Goal: Navigation & Orientation: Find specific page/section

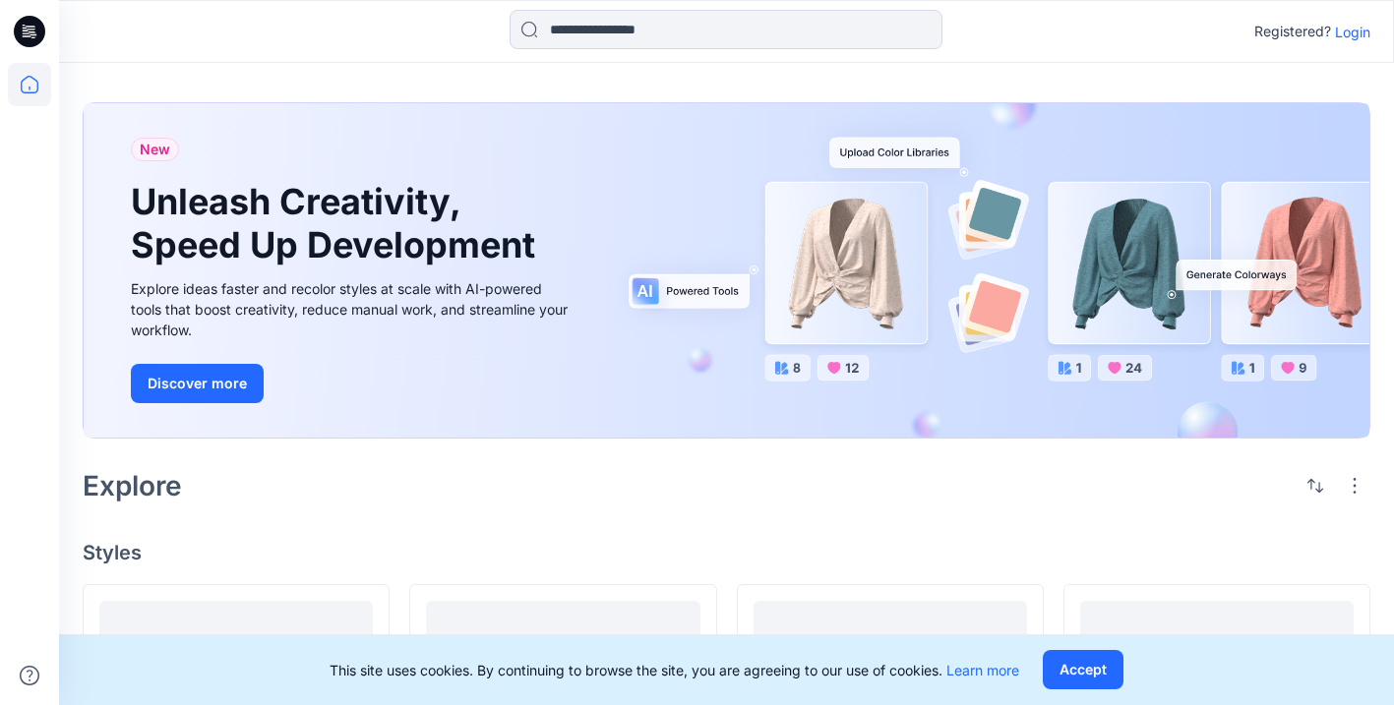
click at [1356, 29] on p "Login" at bounding box center [1352, 32] width 35 height 21
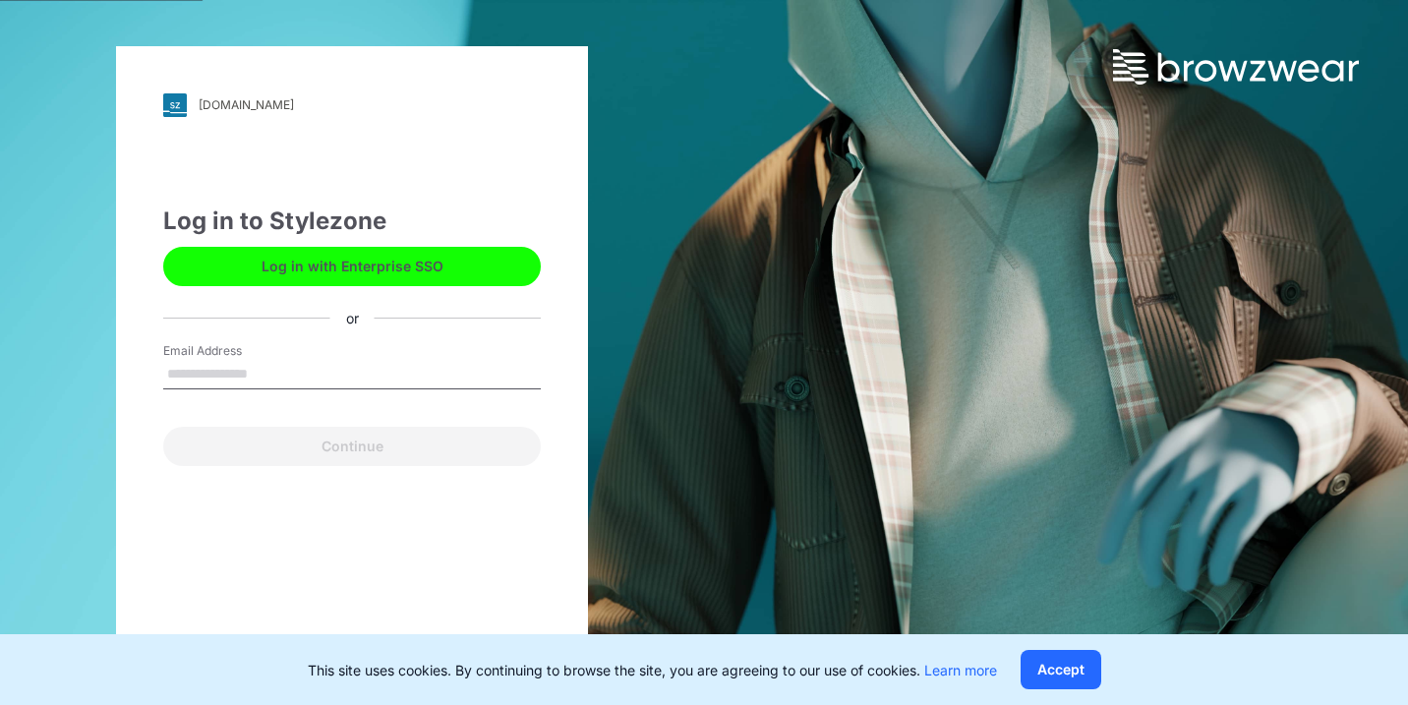
click at [391, 263] on button "Log in with Enterprise SSO" at bounding box center [352, 266] width 378 height 39
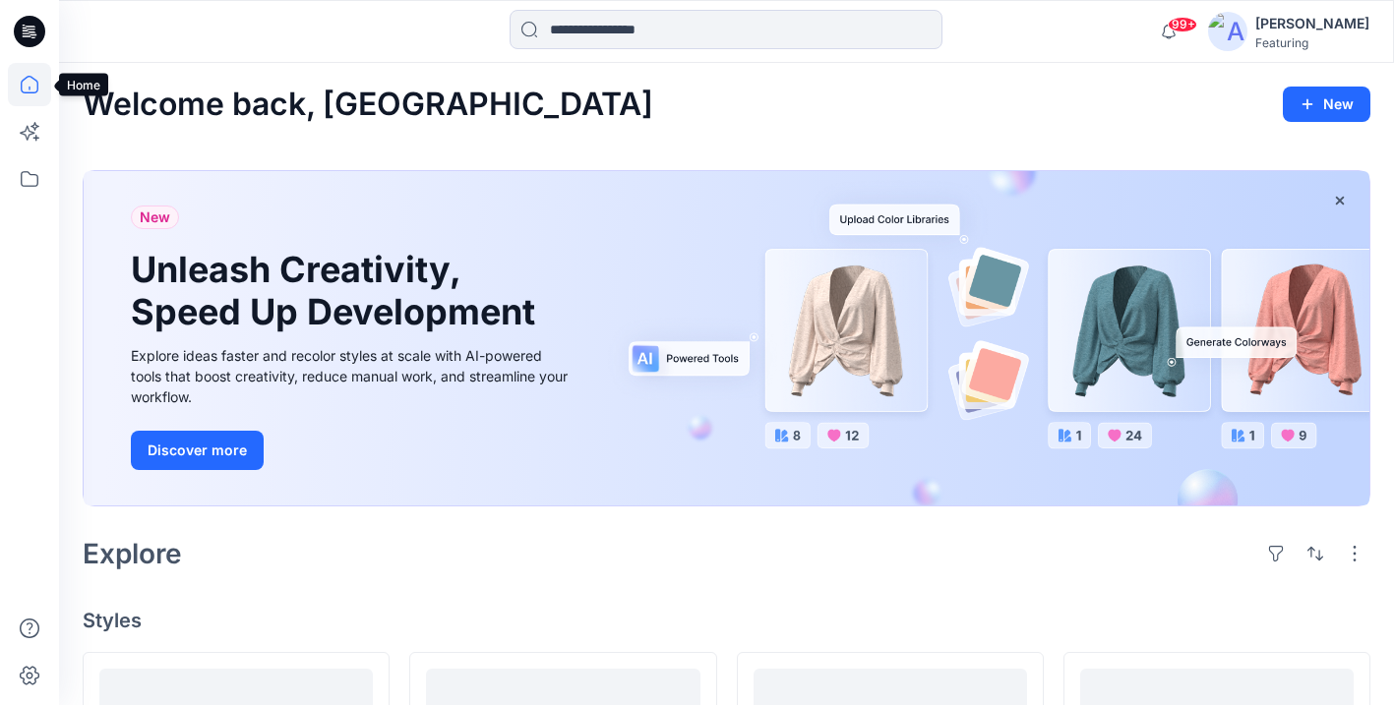
click at [33, 82] on icon at bounding box center [29, 84] width 43 height 43
click at [30, 174] on icon at bounding box center [30, 179] width 18 height 16
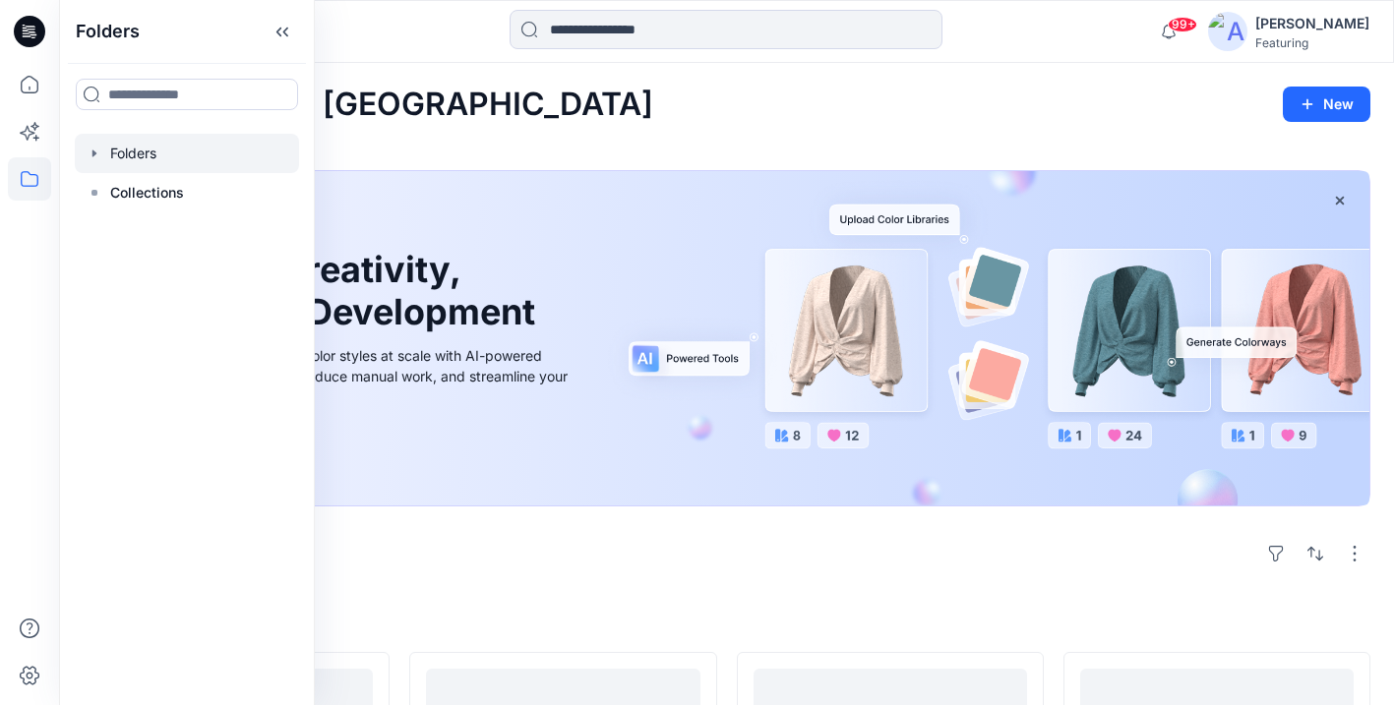
click at [90, 149] on icon "button" at bounding box center [95, 154] width 16 height 16
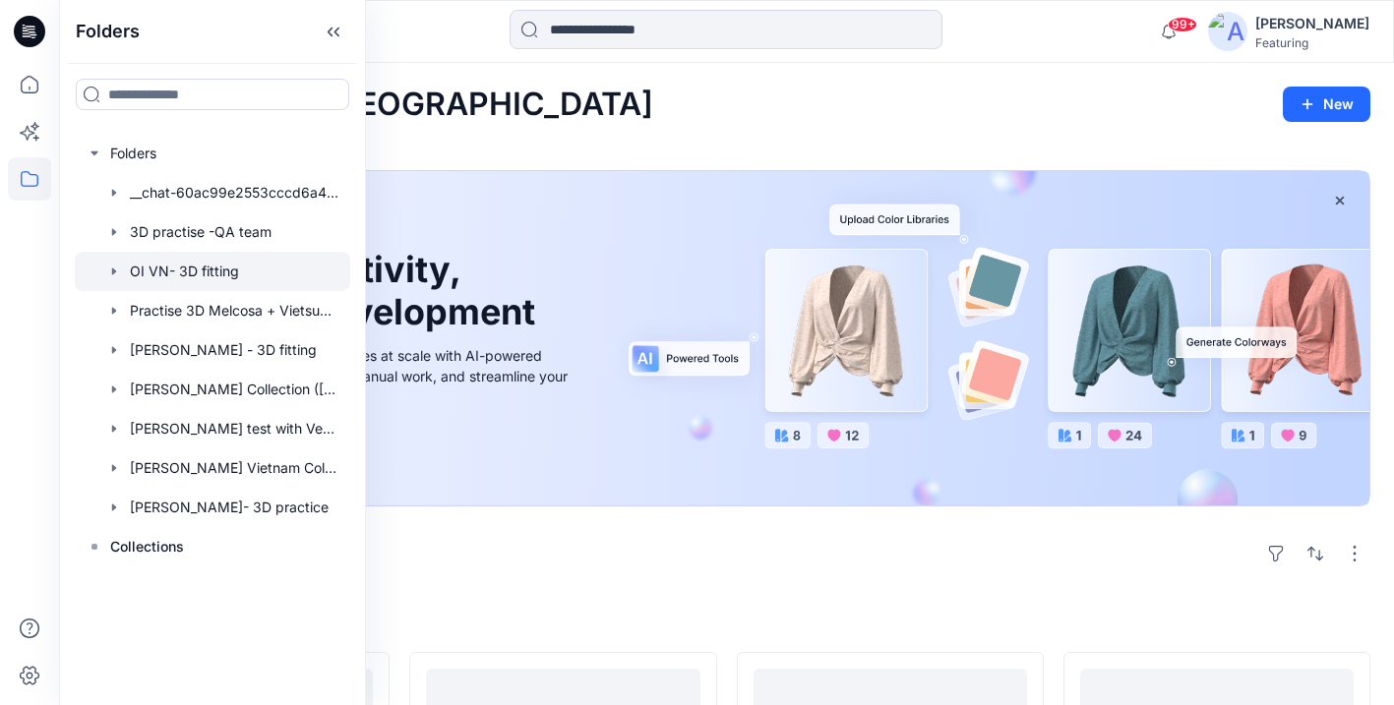
click at [161, 268] on div at bounding box center [212, 271] width 275 height 39
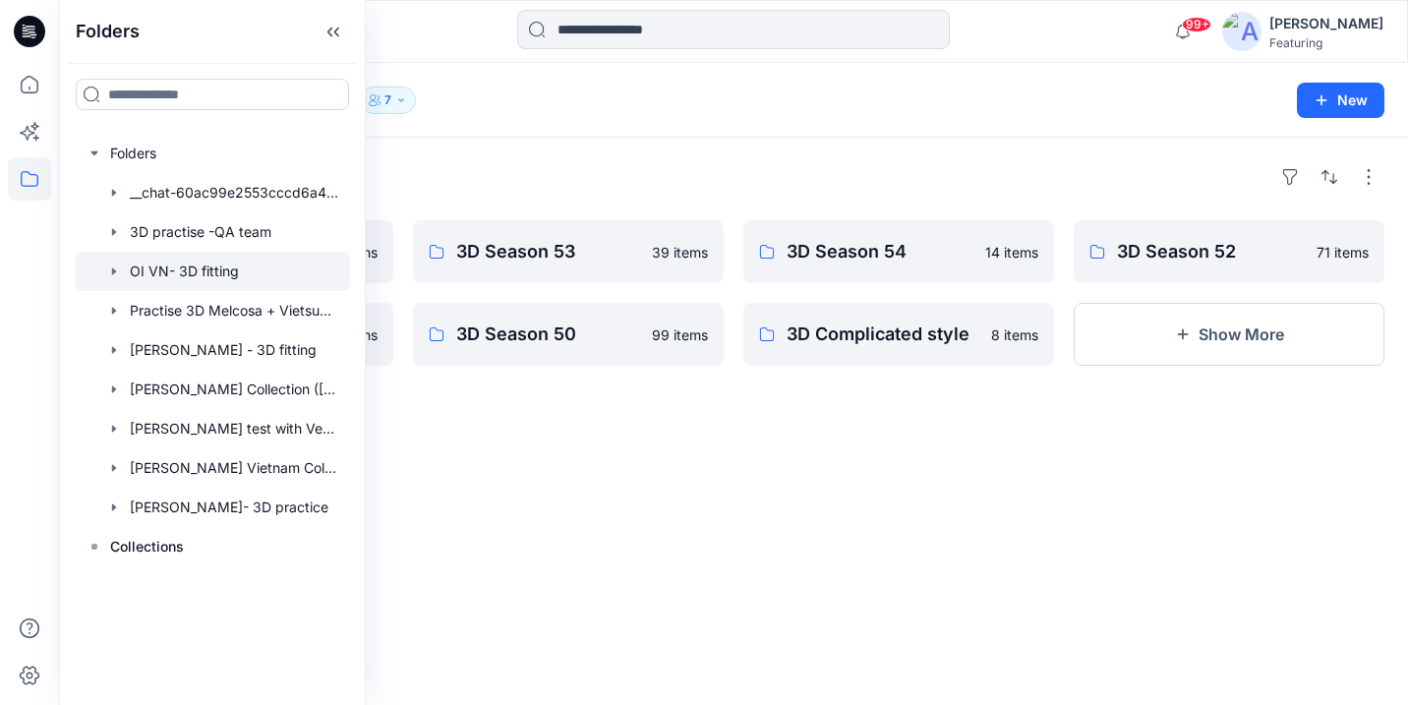
click at [578, 438] on div "Folders 3D SEASON 55 9 items 3D Season 51 78 items 3D Season 53 39 items 3D Sea…" at bounding box center [733, 421] width 1349 height 567
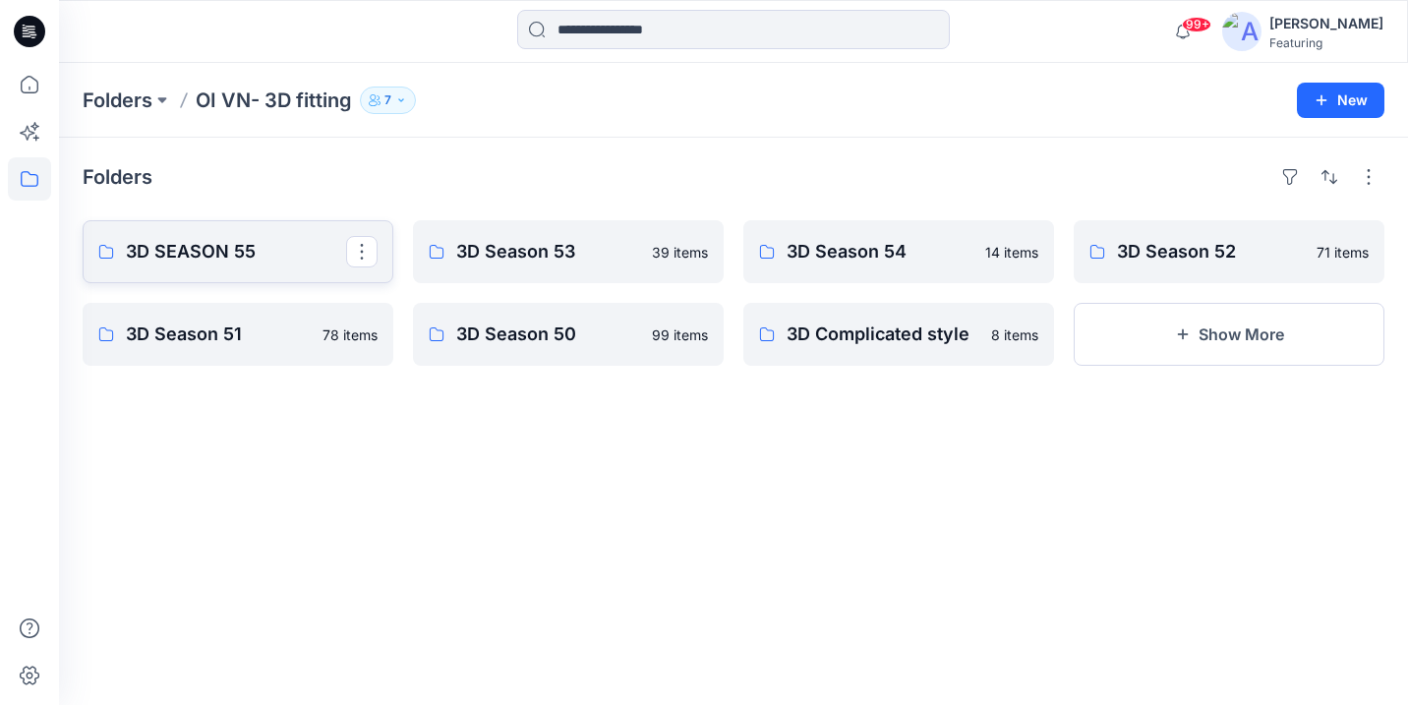
click at [251, 254] on p "3D SEASON 55" at bounding box center [236, 252] width 220 height 28
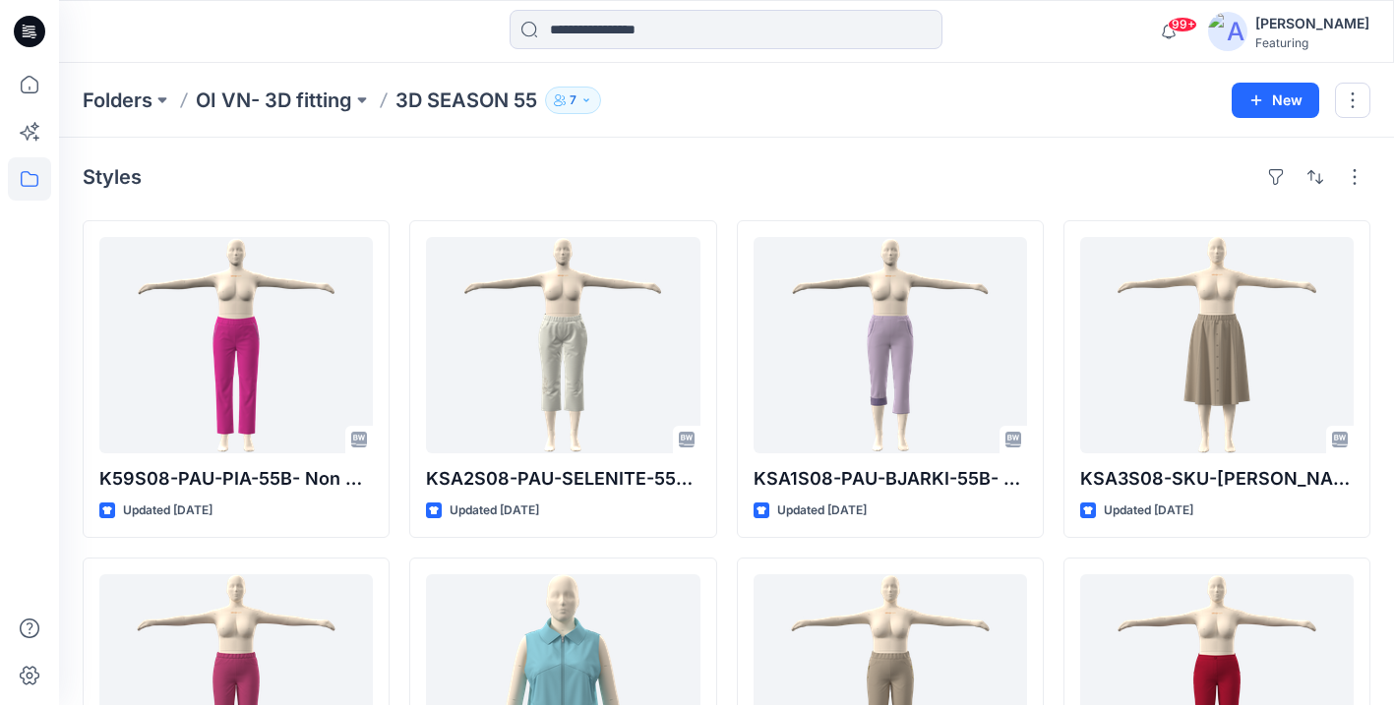
click at [296, 99] on p "OI VN- 3D fitting" at bounding box center [274, 101] width 156 height 28
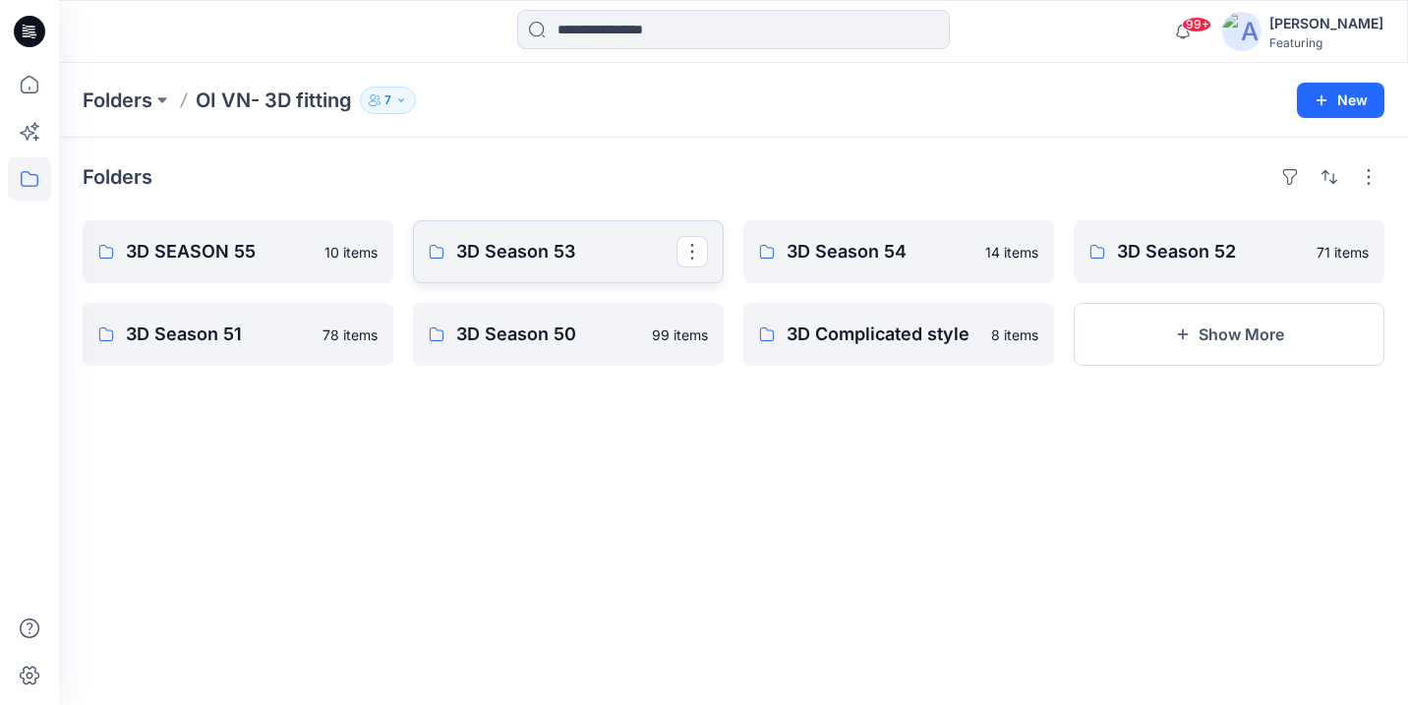
click at [574, 252] on p "3D Season 53" at bounding box center [566, 252] width 220 height 28
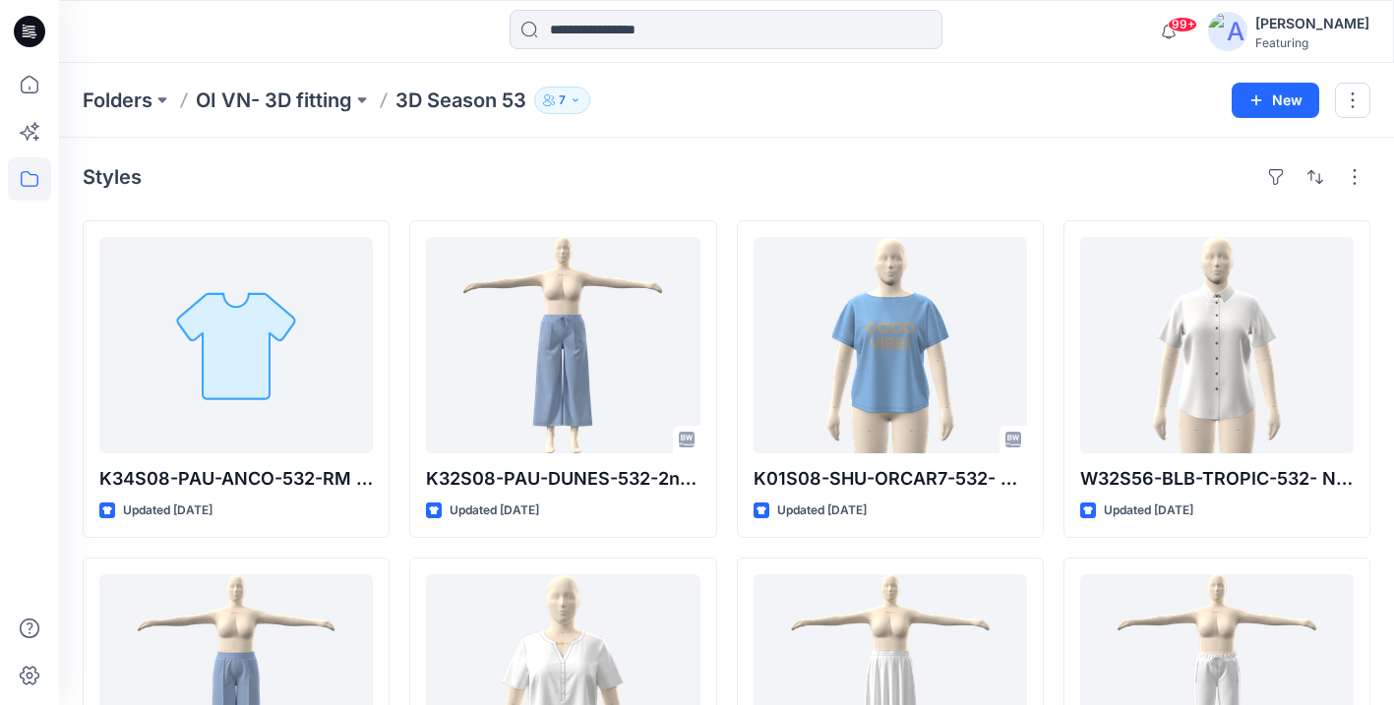
click at [313, 102] on p "OI VN- 3D fitting" at bounding box center [274, 101] width 156 height 28
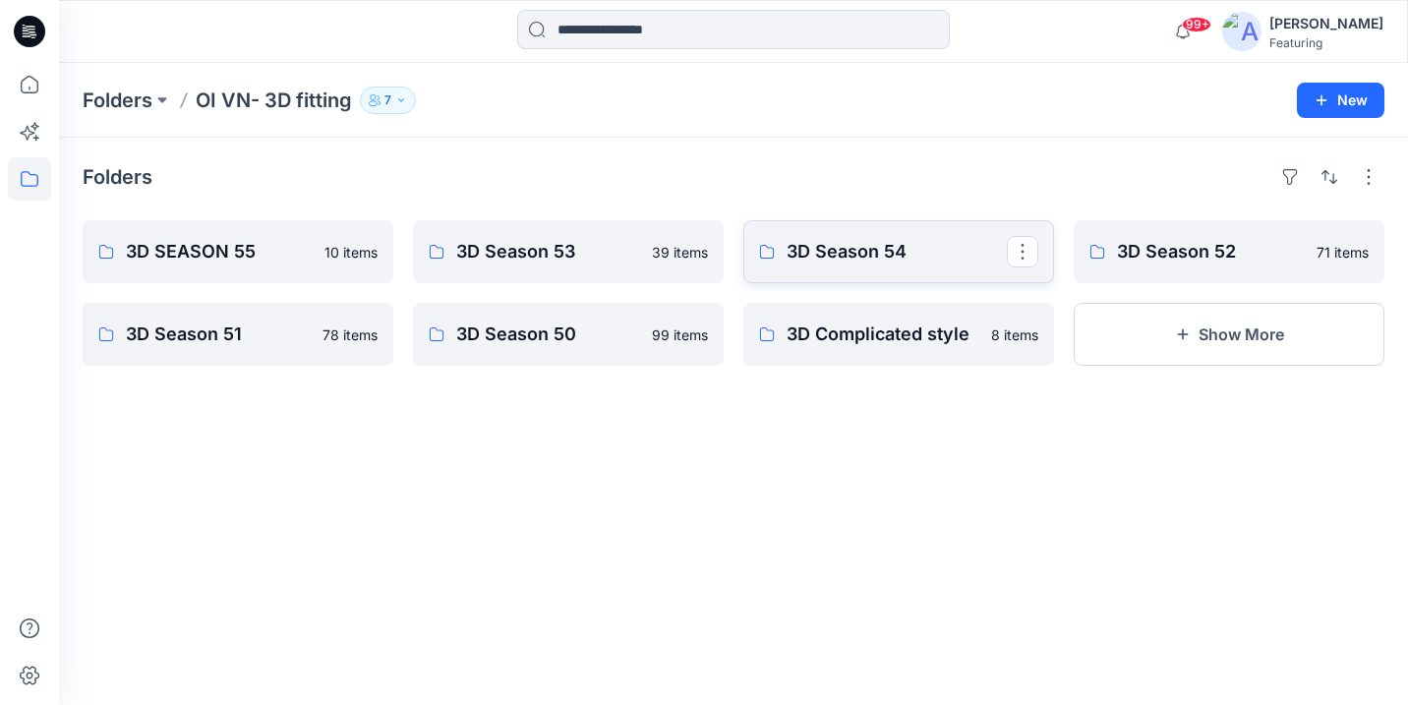
click at [883, 253] on p "3D Season 54" at bounding box center [897, 252] width 220 height 28
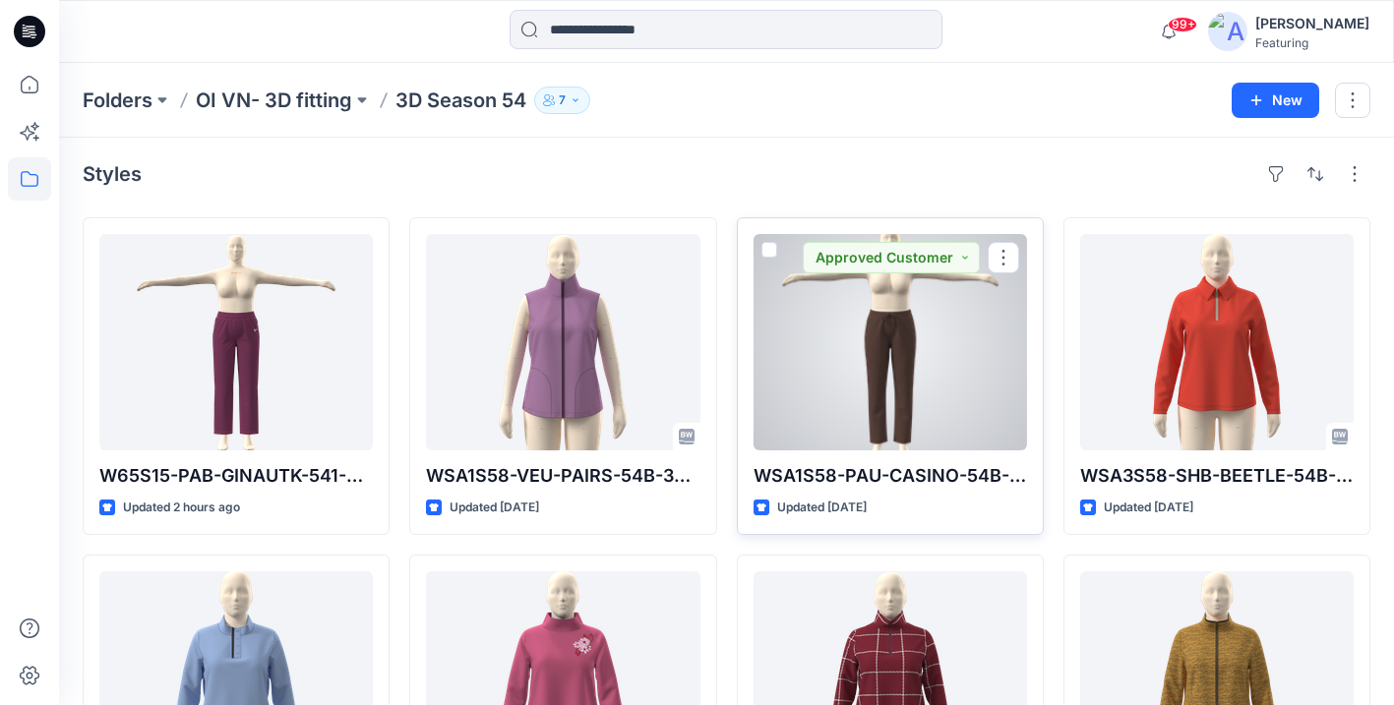
scroll to position [4, 0]
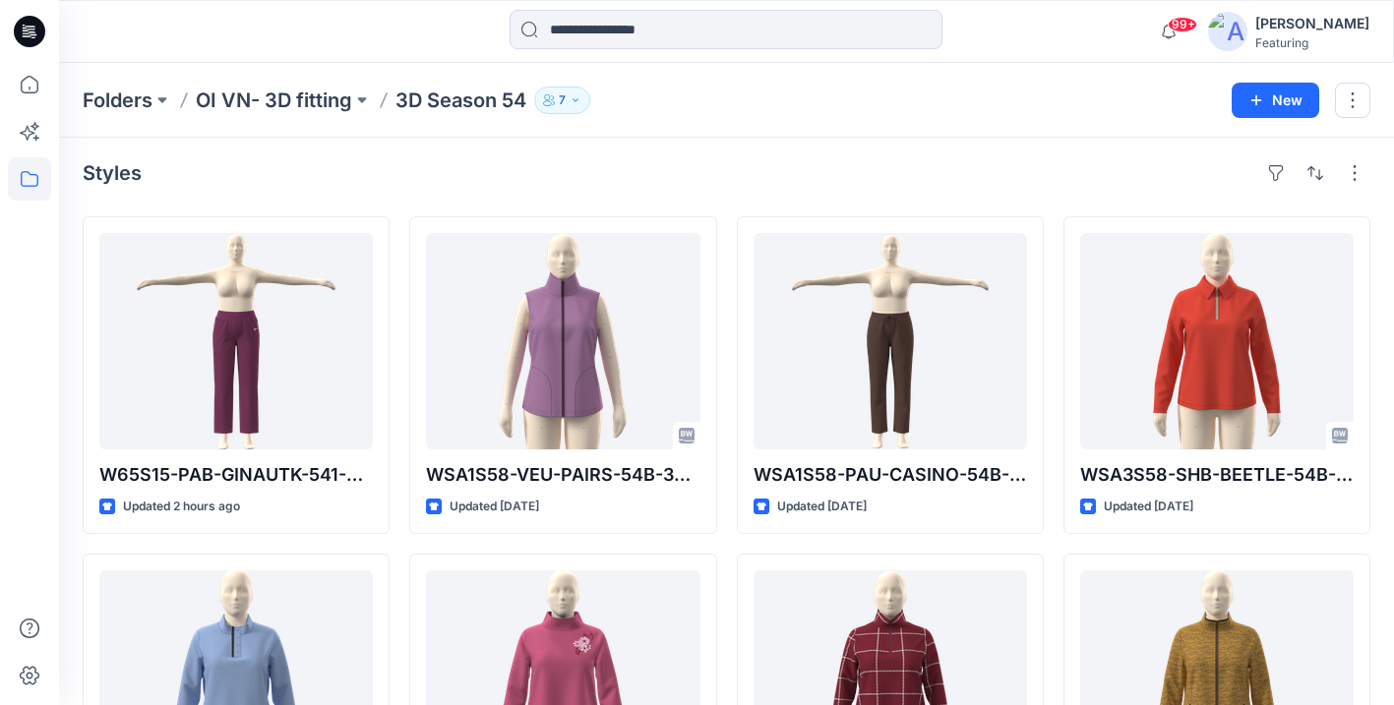
click at [285, 96] on p "OI VN- 3D fitting" at bounding box center [274, 101] width 156 height 28
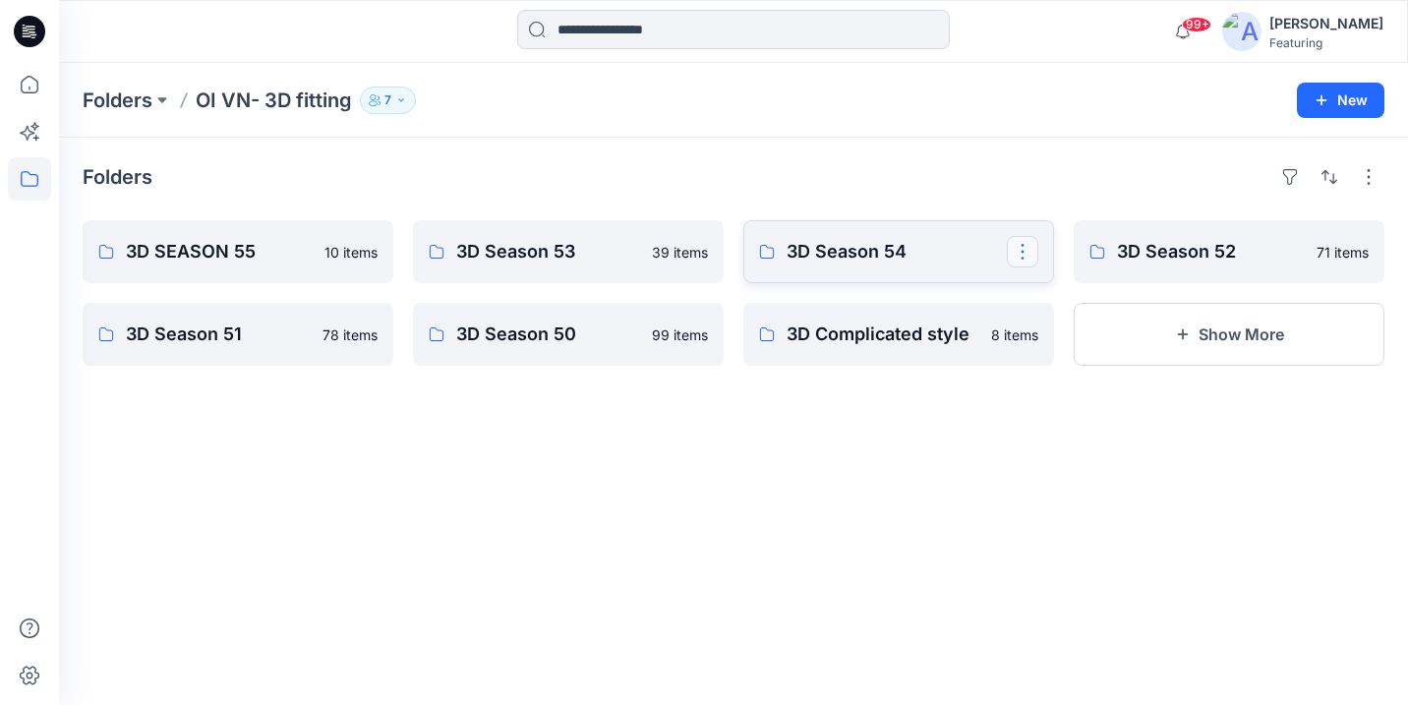
click at [1026, 248] on button "button" at bounding box center [1022, 251] width 31 height 31
click at [694, 255] on button "button" at bounding box center [692, 251] width 31 height 31
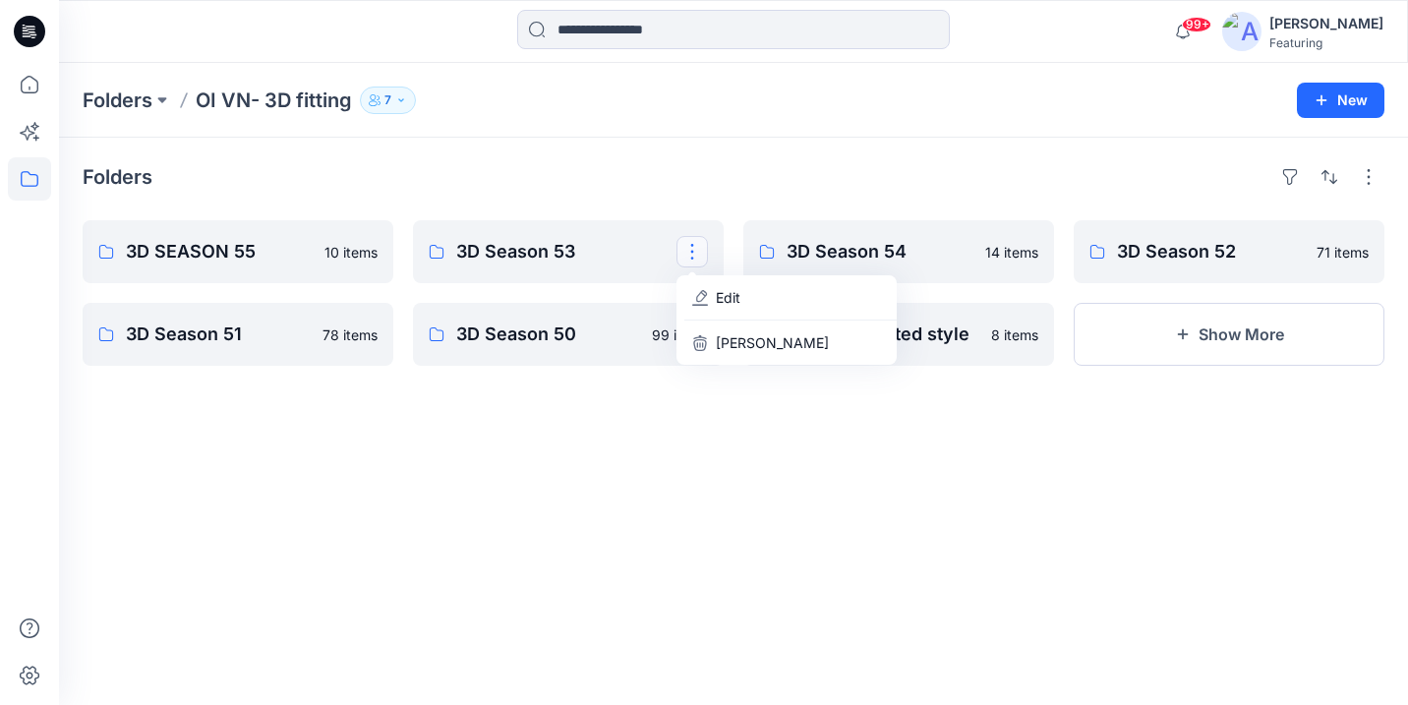
click at [664, 417] on div "Folders 3D SEASON 55 10 items 3D Season 51 78 items 3D Season 53 Edit Delete Fo…" at bounding box center [733, 421] width 1349 height 567
